Goal: Information Seeking & Learning: Stay updated

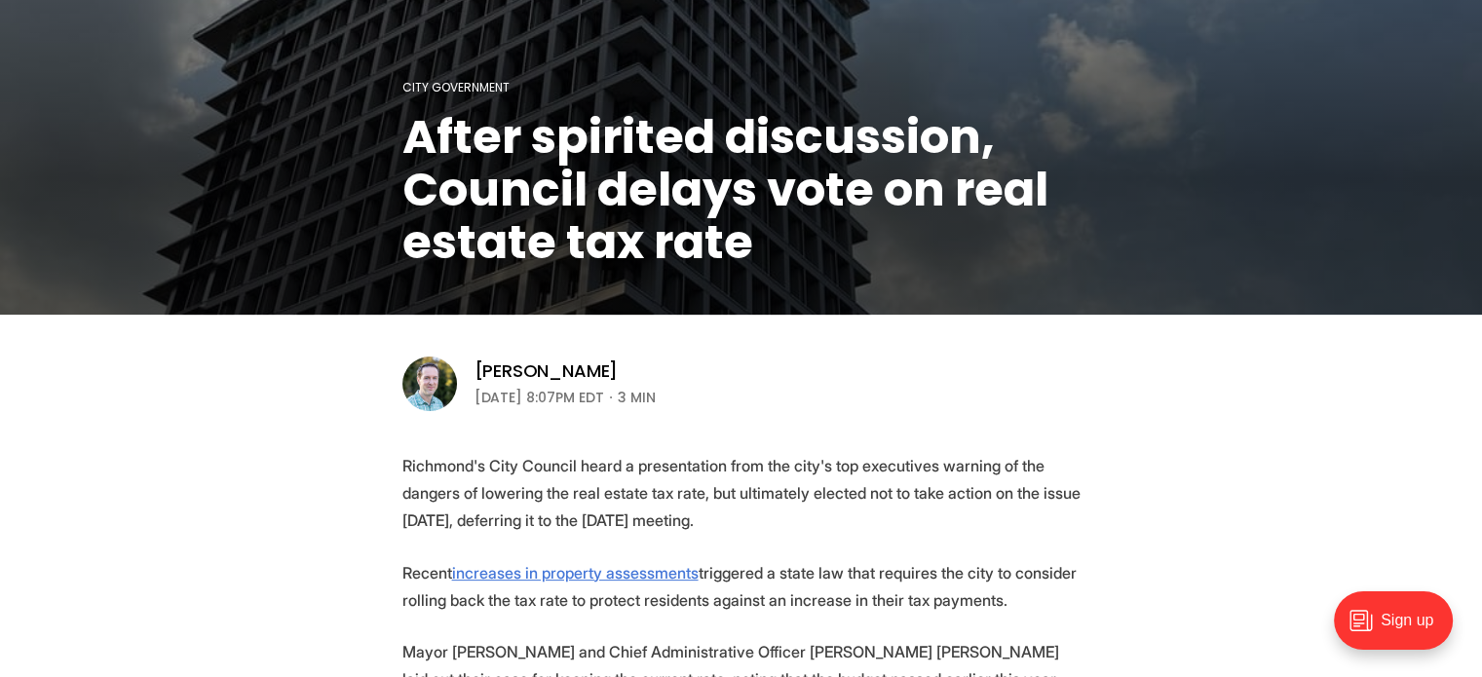
scroll to position [347, 0]
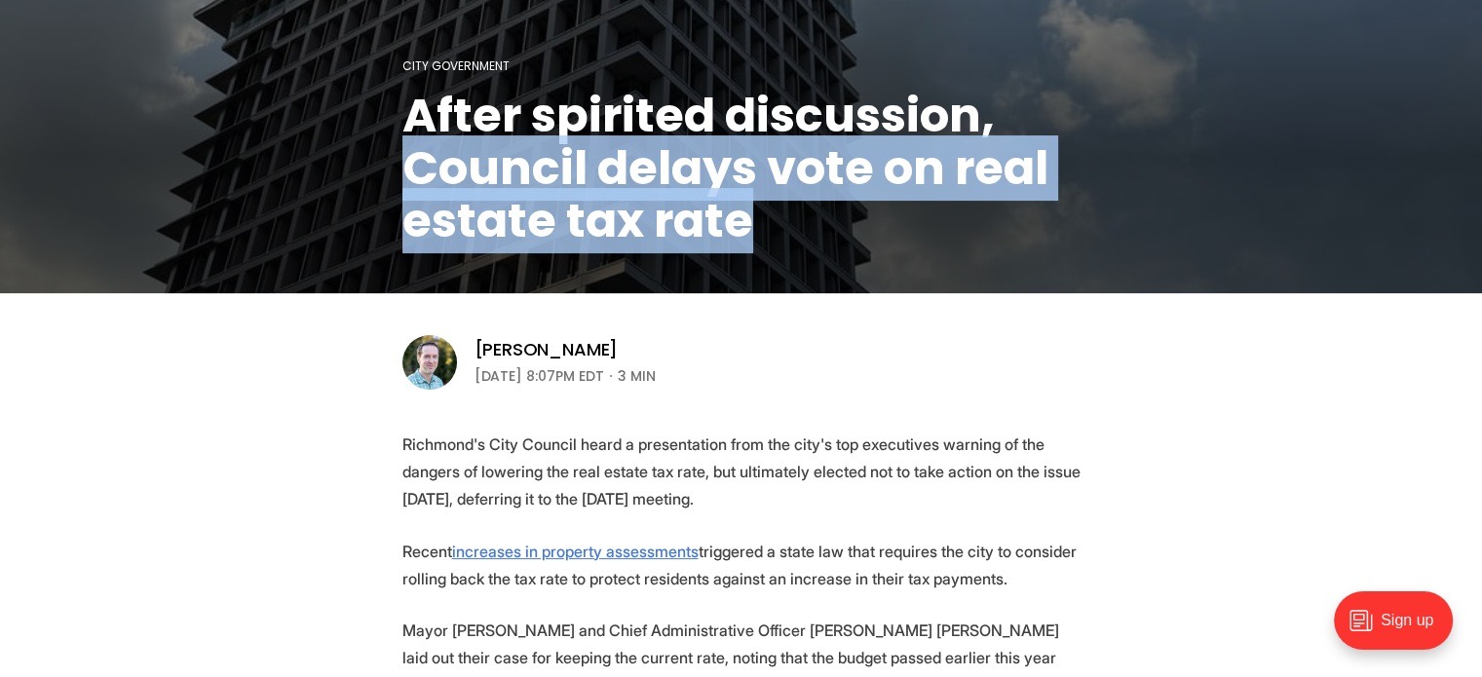
drag, startPoint x: 768, startPoint y: 234, endPoint x: 394, endPoint y: 148, distance: 383.8
click at [803, 224] on h1 "After spirited discussion, Council delays vote on real estate tax rate" at bounding box center [741, 169] width 678 height 158
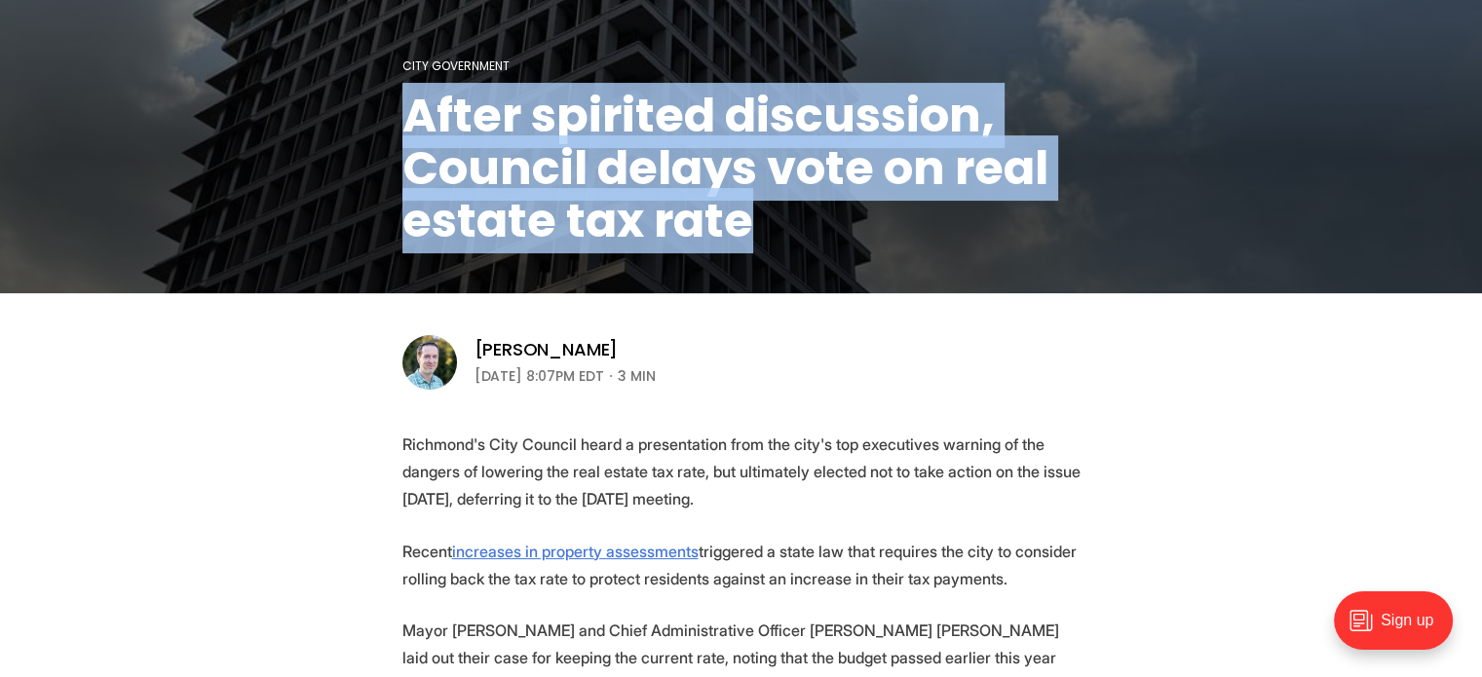
drag, startPoint x: 796, startPoint y: 225, endPoint x: 410, endPoint y: 128, distance: 397.9
click at [410, 128] on h1 "After spirited discussion, Council delays vote on real estate tax rate" at bounding box center [741, 169] width 678 height 158
copy h1 "After spirited discussion, Council delays vote on real estate tax rate"
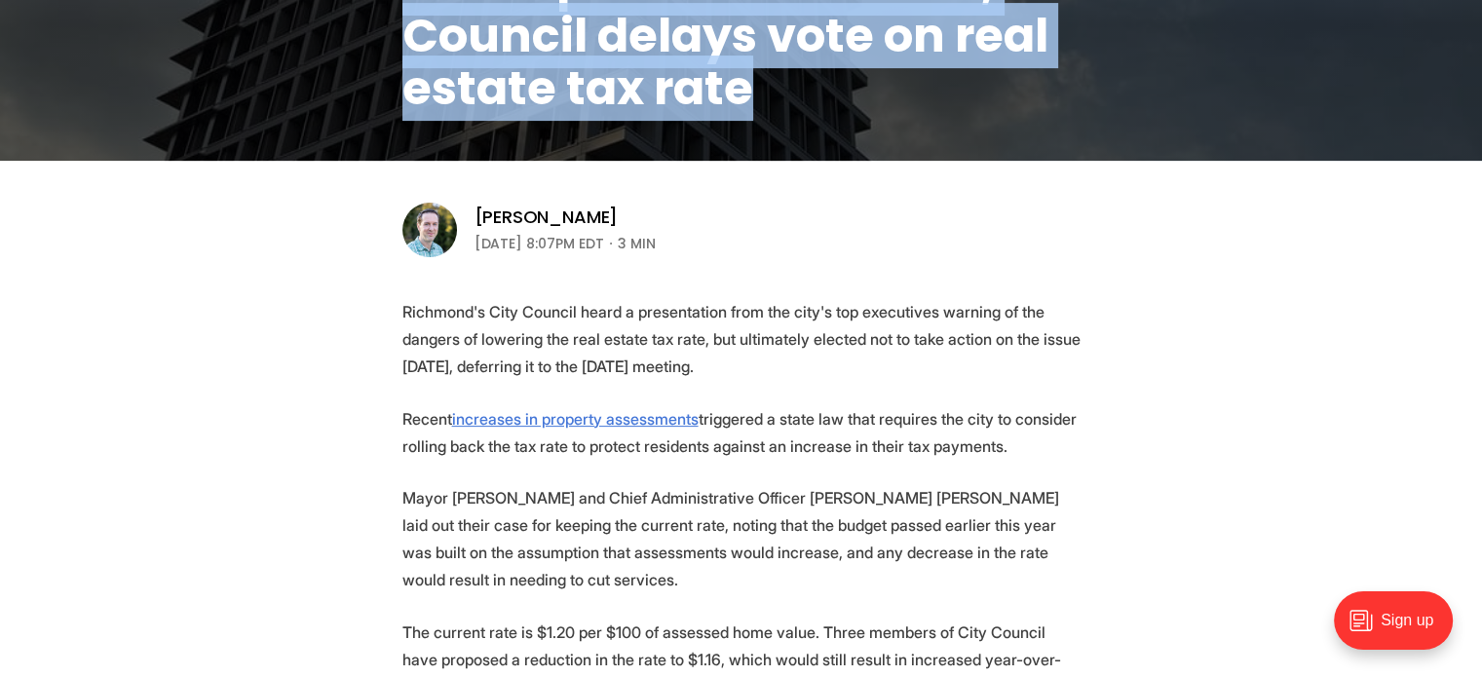
drag, startPoint x: 714, startPoint y: 377, endPoint x: 397, endPoint y: 300, distance: 325.8
copy p "Richmond's City Council heard a presentation from the city's top executives war…"
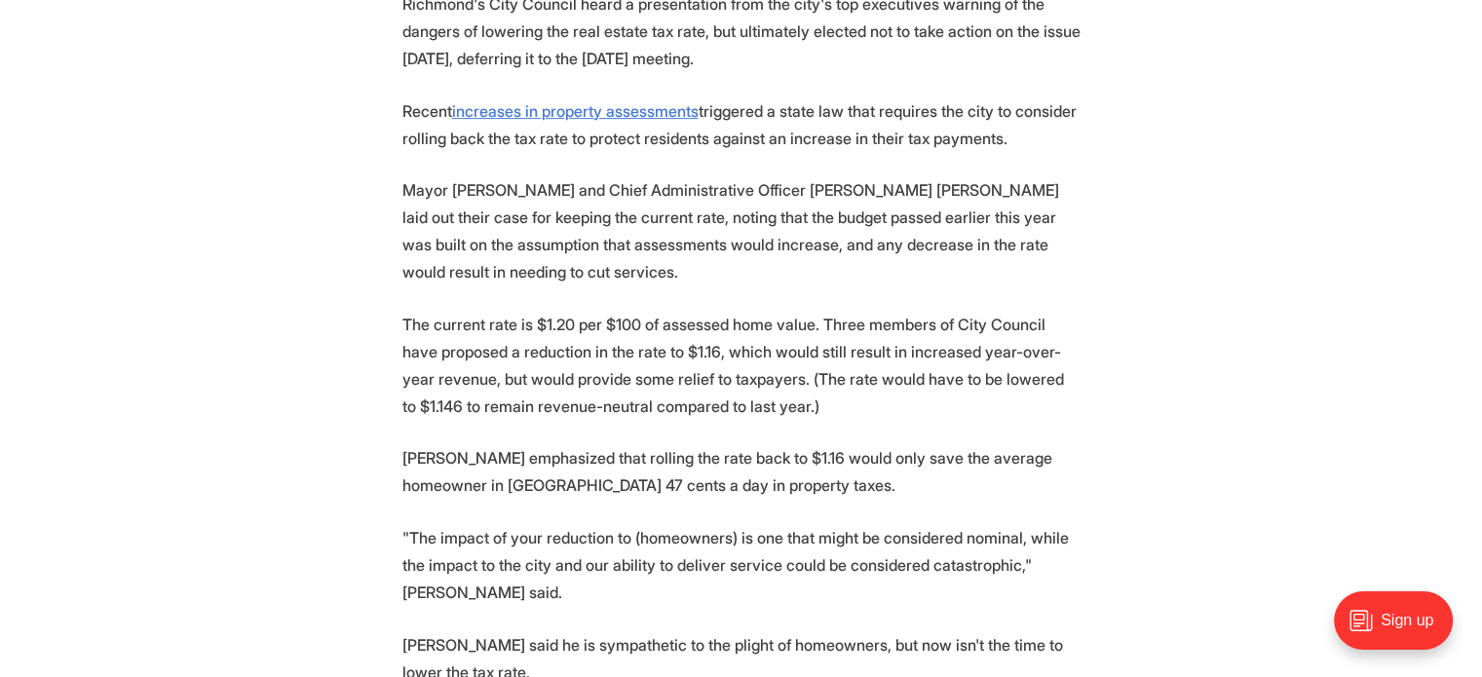
scroll to position [775, 0]
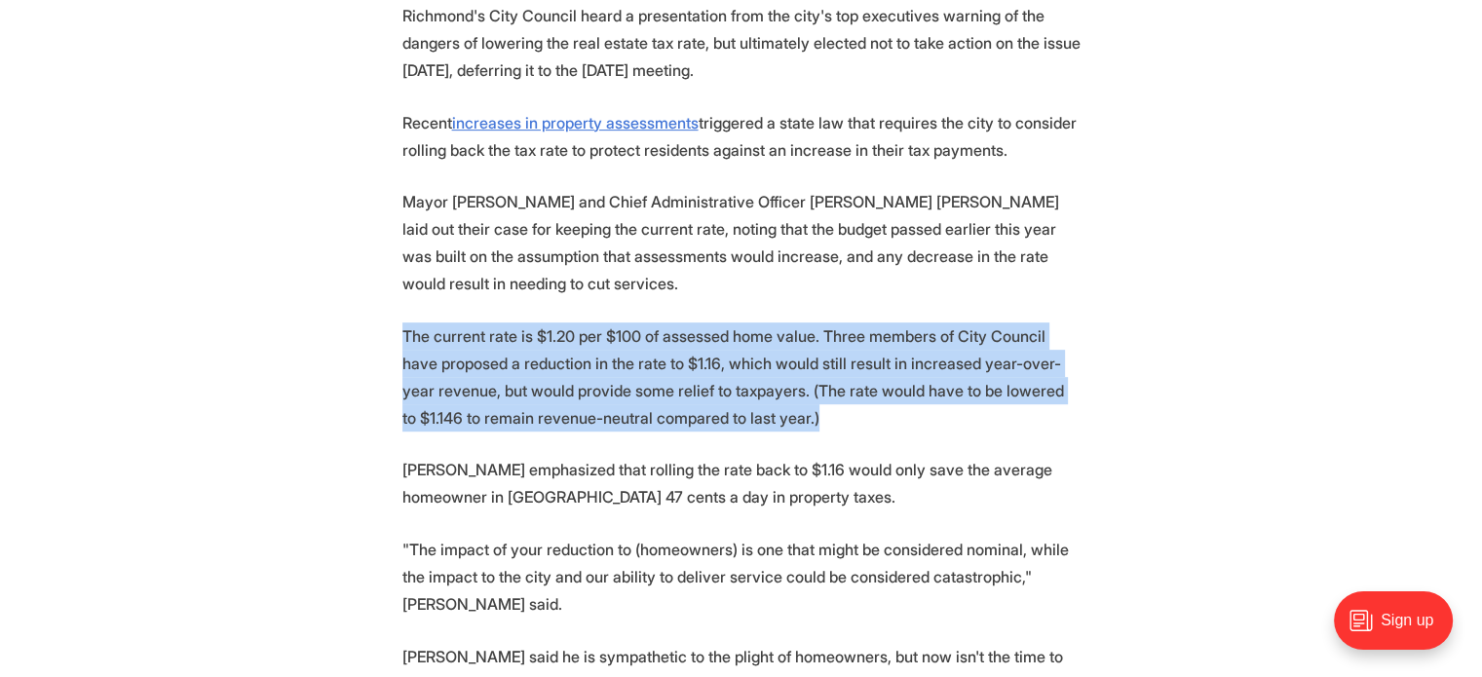
drag, startPoint x: 394, startPoint y: 306, endPoint x: 800, endPoint y: 393, distance: 415.4
copy p "The current rate is $1.20 per $100 of assessed home value. Three members of Cit…"
